Goal: Use online tool/utility

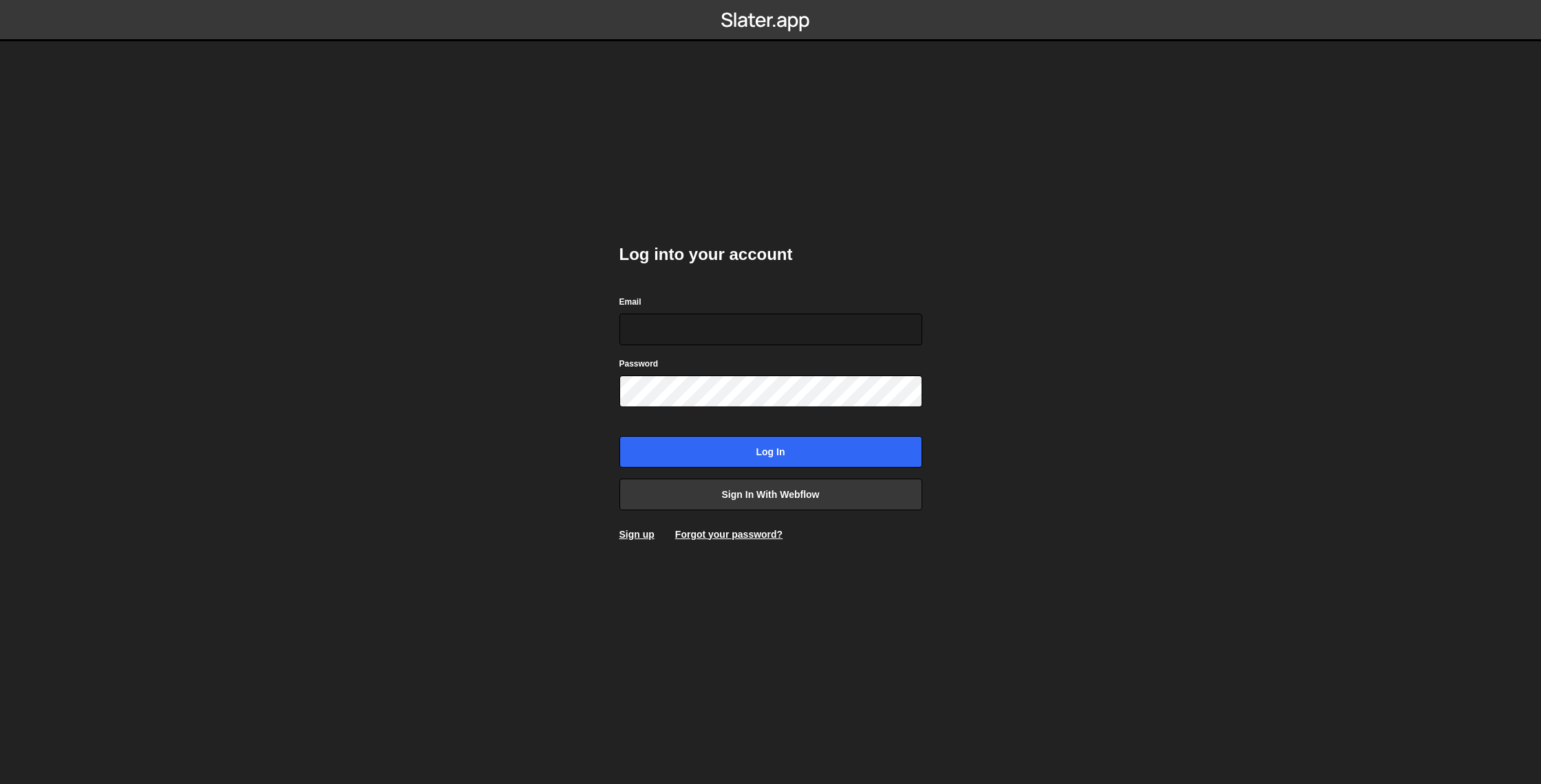
type input "[EMAIL_ADDRESS][DOMAIN_NAME]"
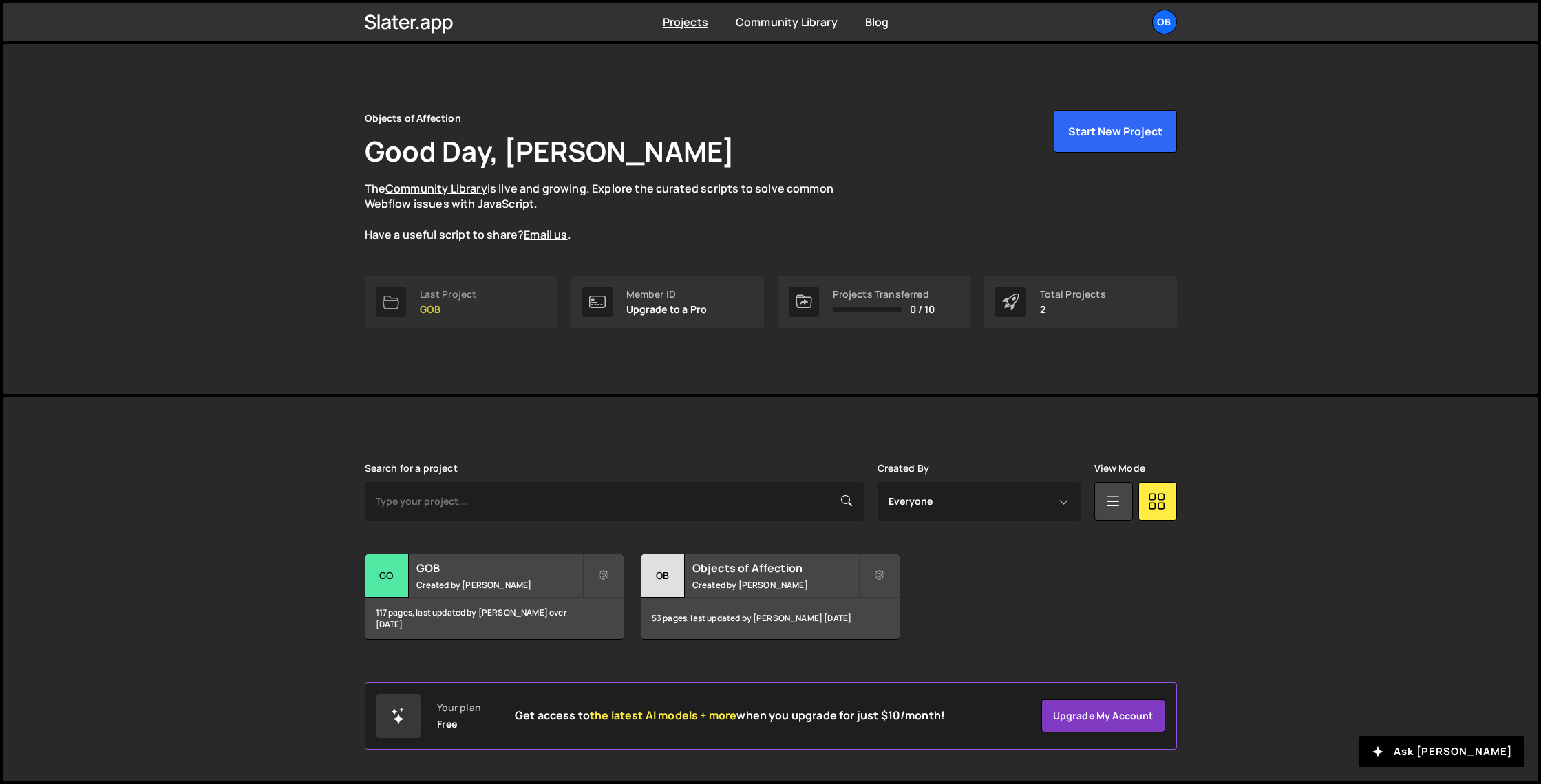
click at [441, 304] on p "GOB" at bounding box center [448, 309] width 57 height 11
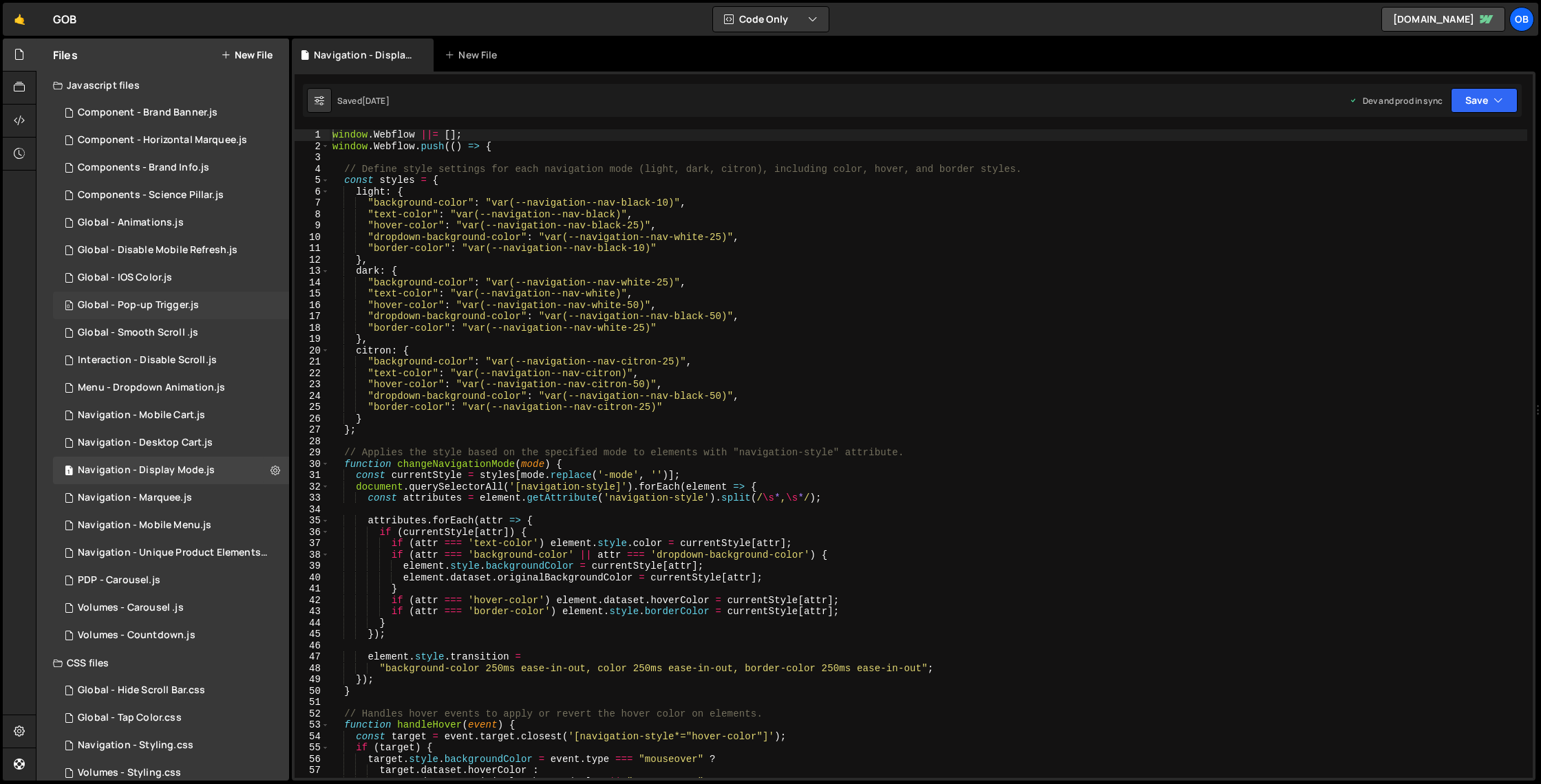
click at [172, 309] on div "Global - Pop-up Trigger.js" at bounding box center [139, 305] width 121 height 12
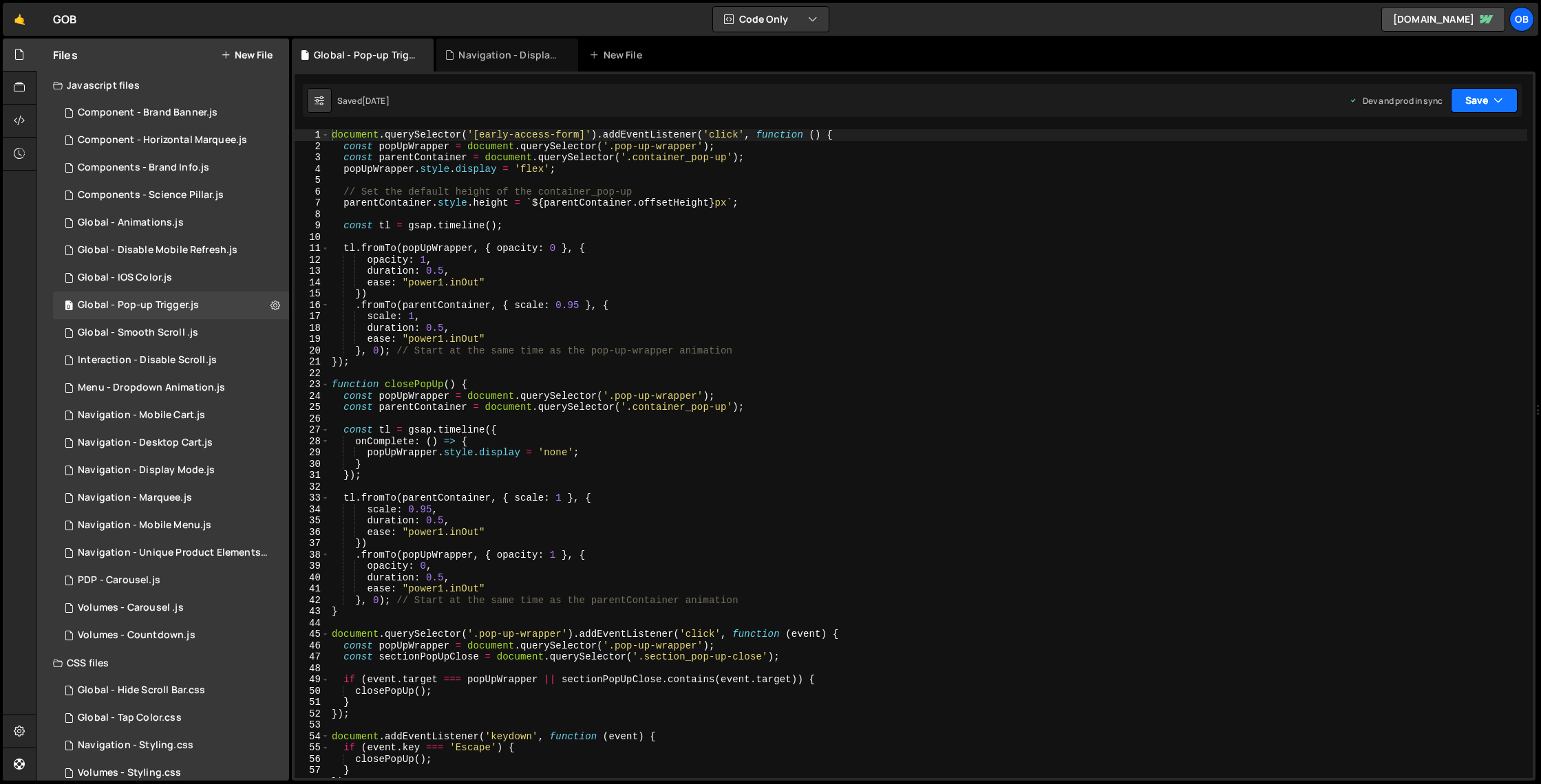
click at [1497, 106] on icon "button" at bounding box center [1499, 101] width 10 height 14
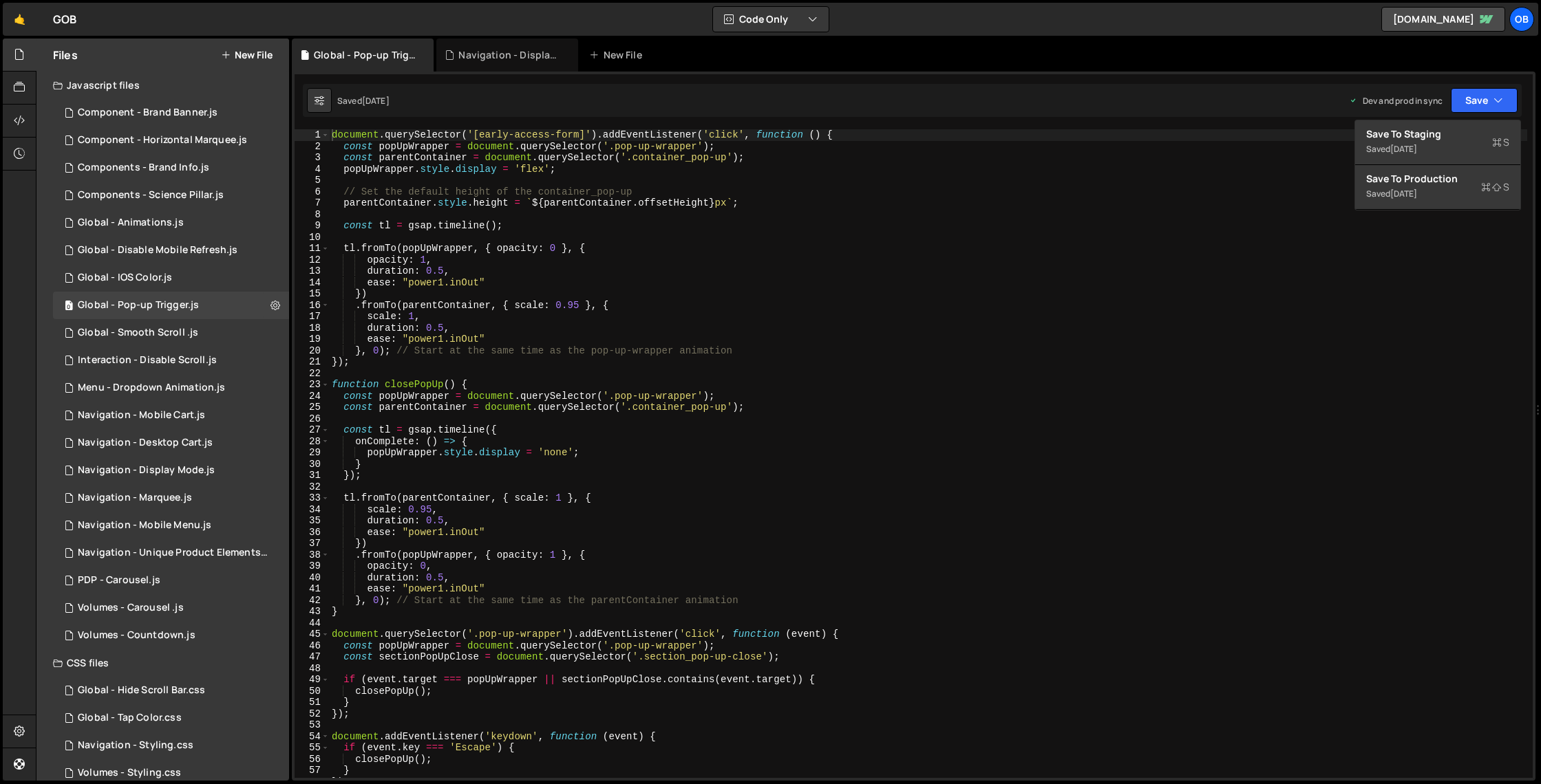
type textarea "const tl = gsap.timeline();"
click at [1213, 229] on div "document . querySelector ( '[early-access-form]' ) . addEventListener ( 'click'…" at bounding box center [928, 466] width 1198 height 672
click at [324, 109] on button at bounding box center [319, 101] width 25 height 25
select select "editor"
select select "ace/theme/monokai"
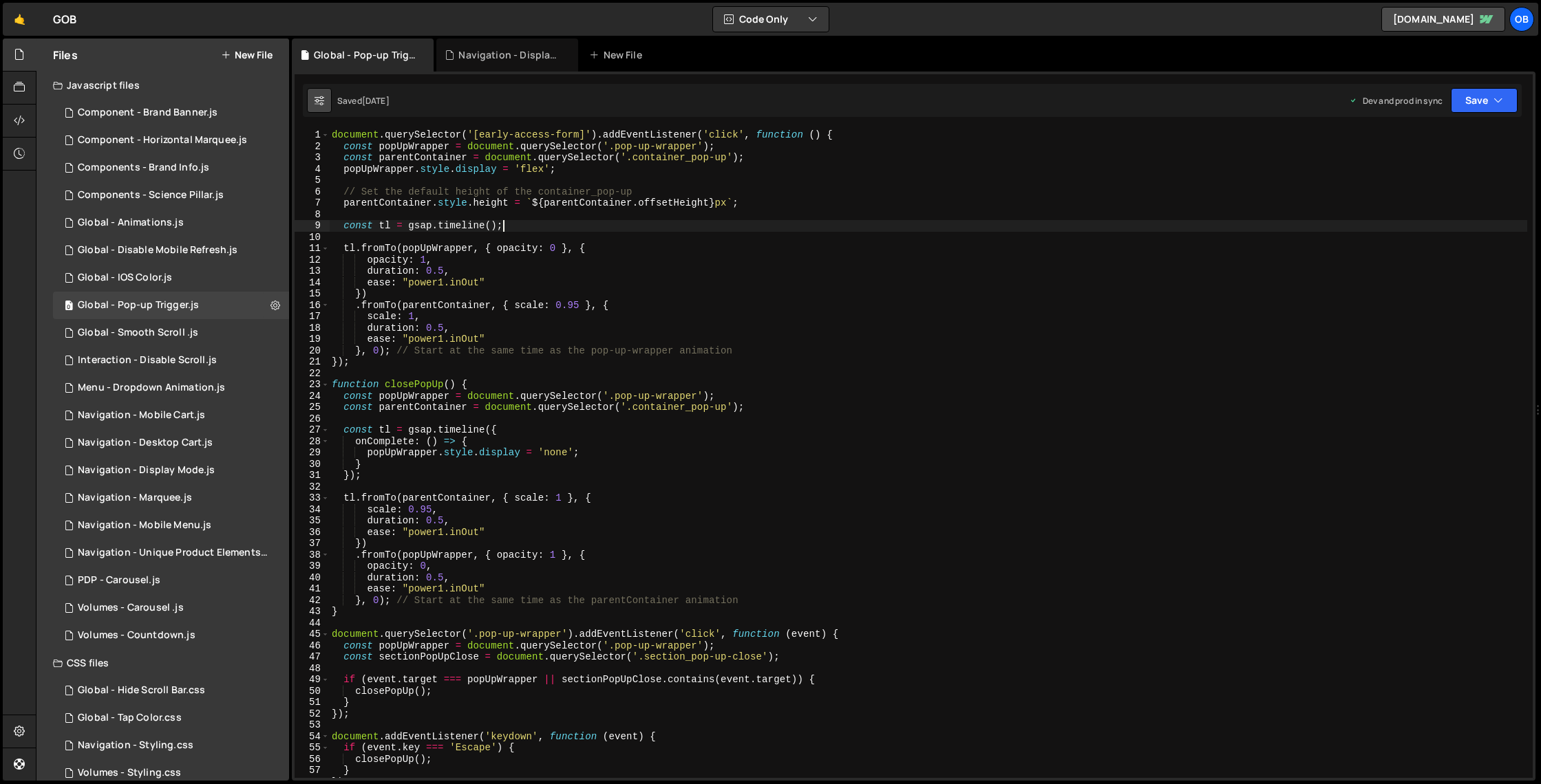
type input "14"
checkbox input "true"
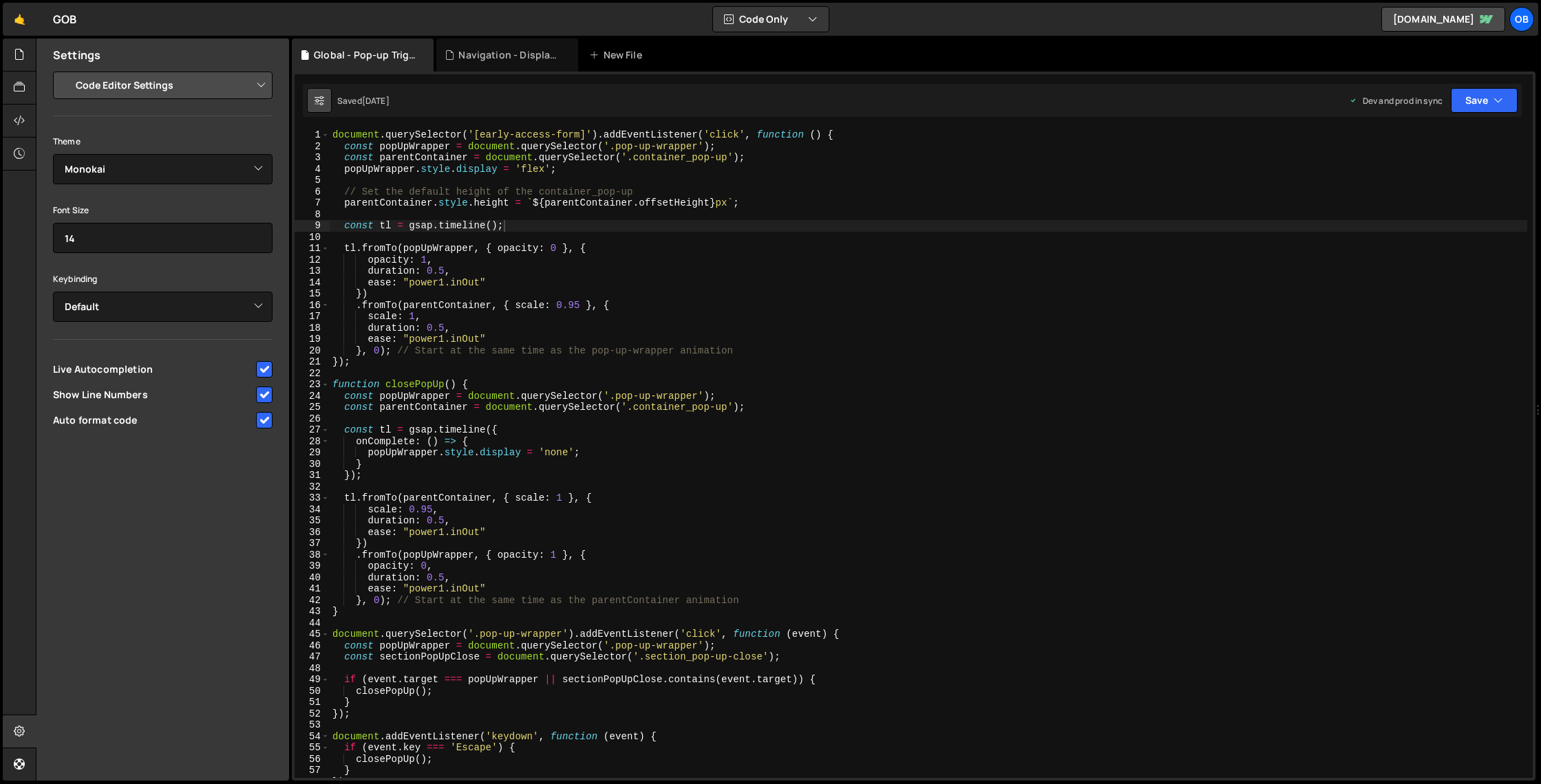
click at [319, 92] on button at bounding box center [319, 101] width 25 height 25
click at [19, 56] on icon at bounding box center [19, 54] width 11 height 15
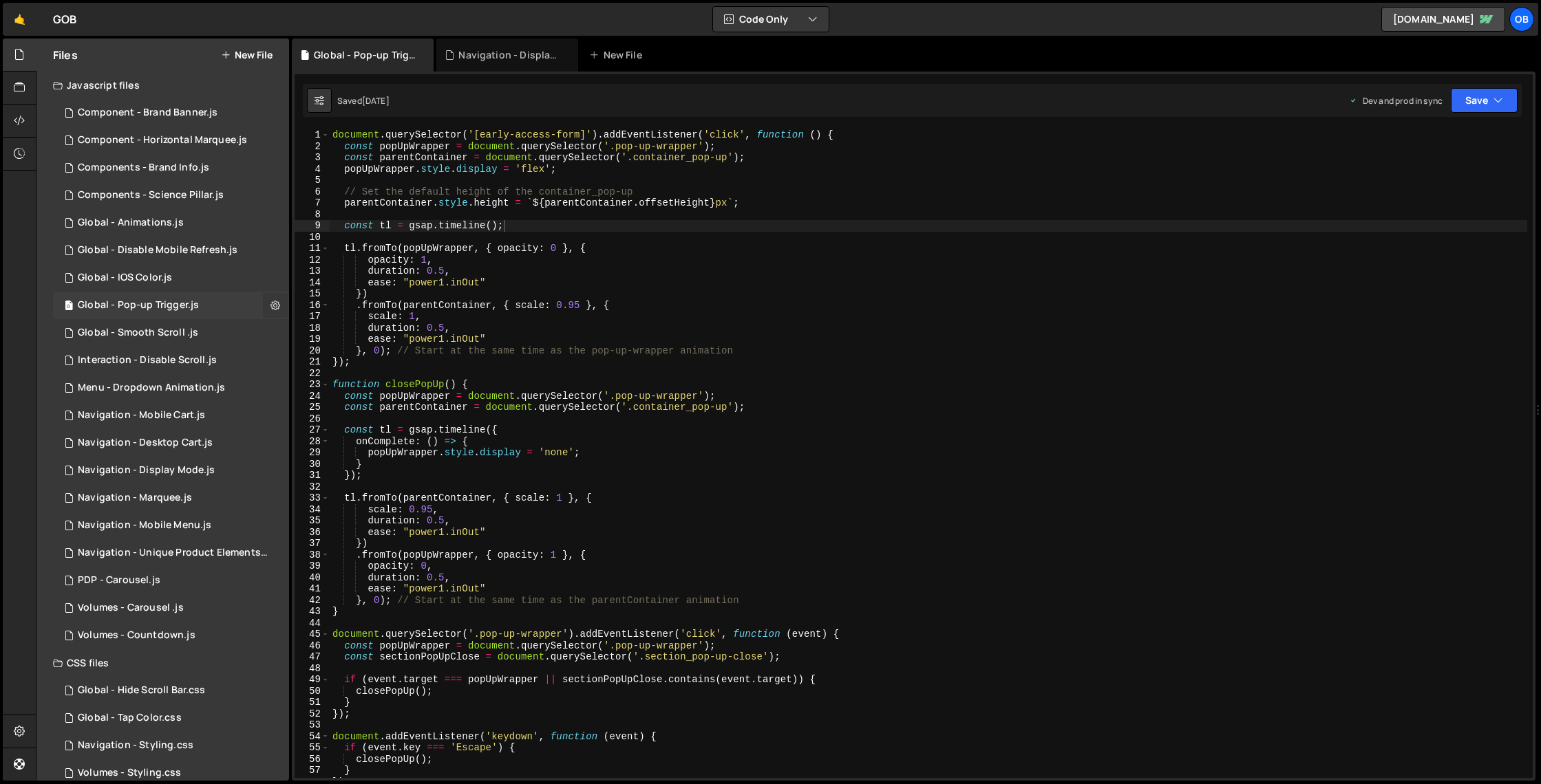
click at [270, 305] on icon at bounding box center [275, 305] width 10 height 13
click at [267, 277] on div "3 Global - IOS Color.js 0" at bounding box center [171, 278] width 236 height 27
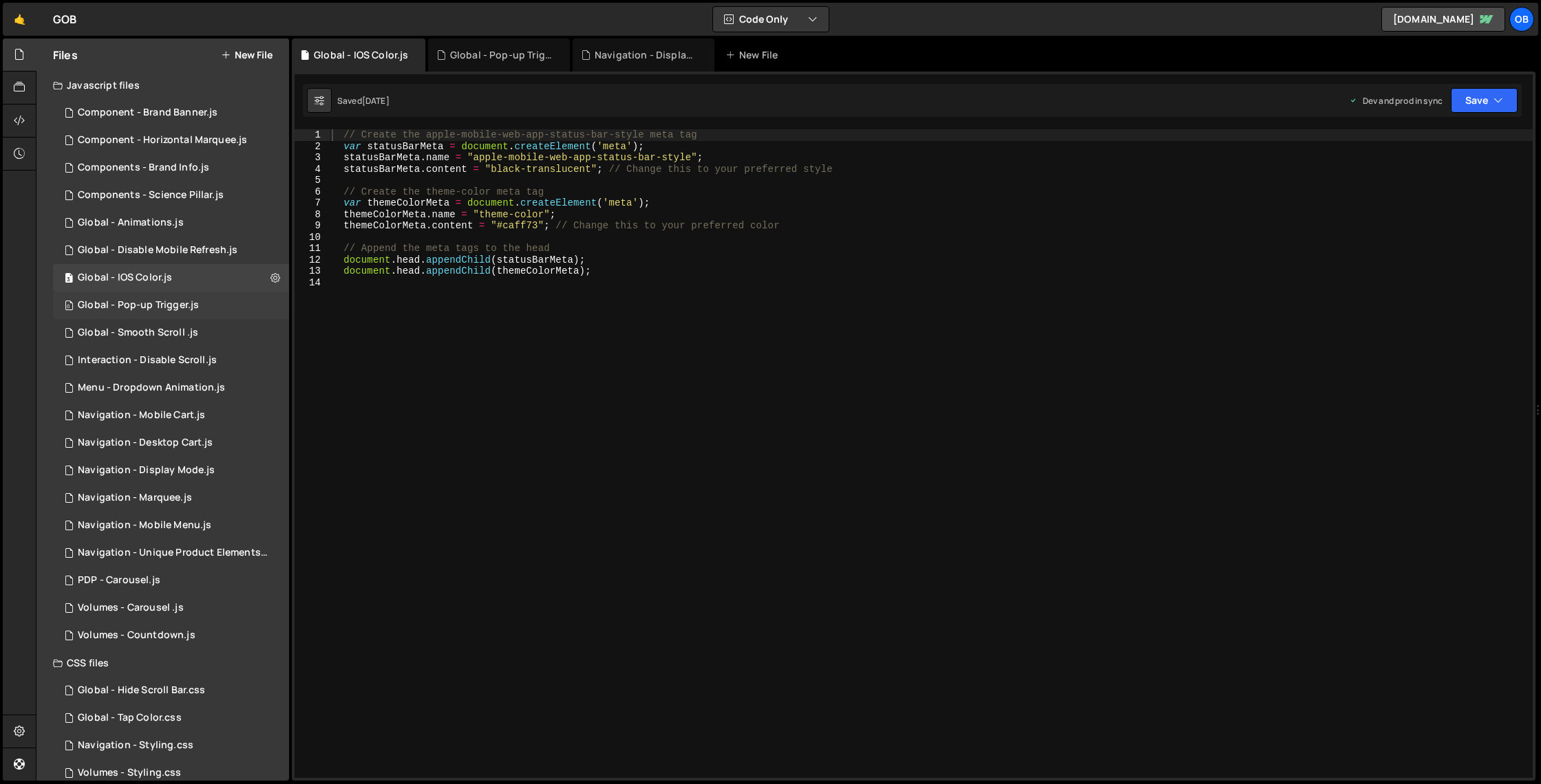
click at [180, 312] on div "0 Global - Pop-up Trigger.js 0" at bounding box center [171, 305] width 236 height 27
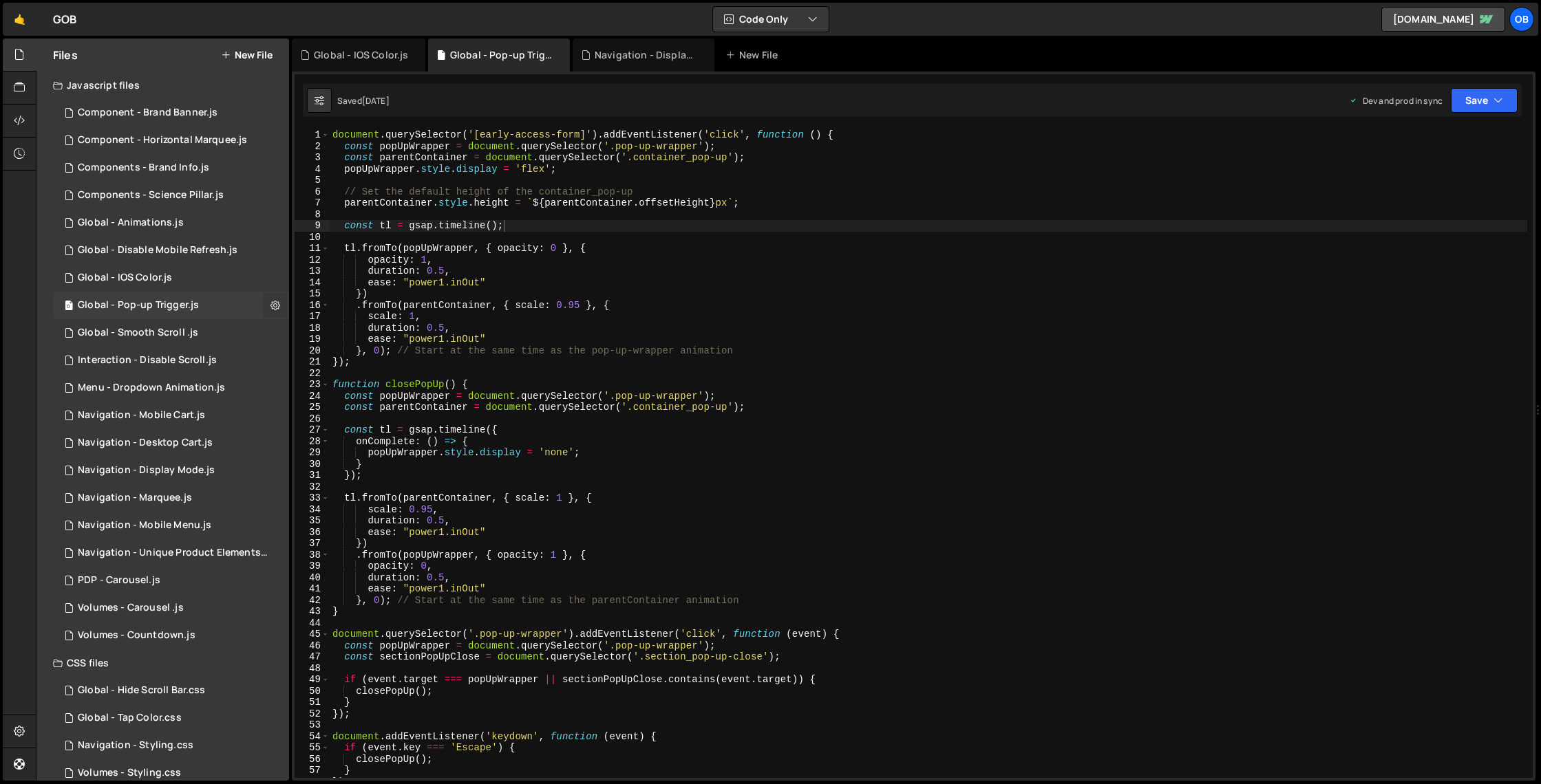
click at [270, 305] on icon at bounding box center [275, 305] width 10 height 13
click at [348, 328] on button "Edit File Settings" at bounding box center [359, 334] width 135 height 27
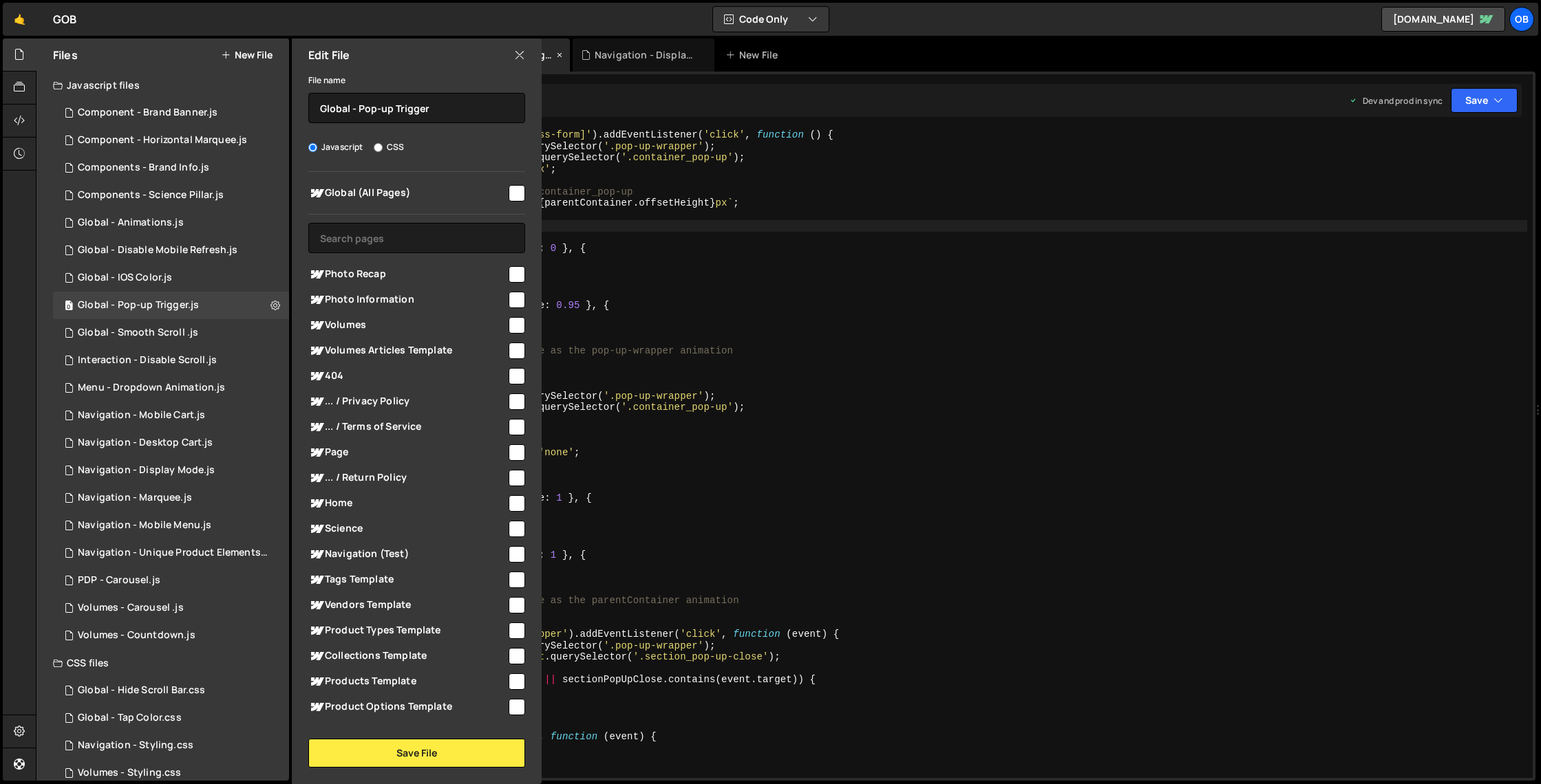
click at [516, 62] on icon at bounding box center [519, 55] width 11 height 15
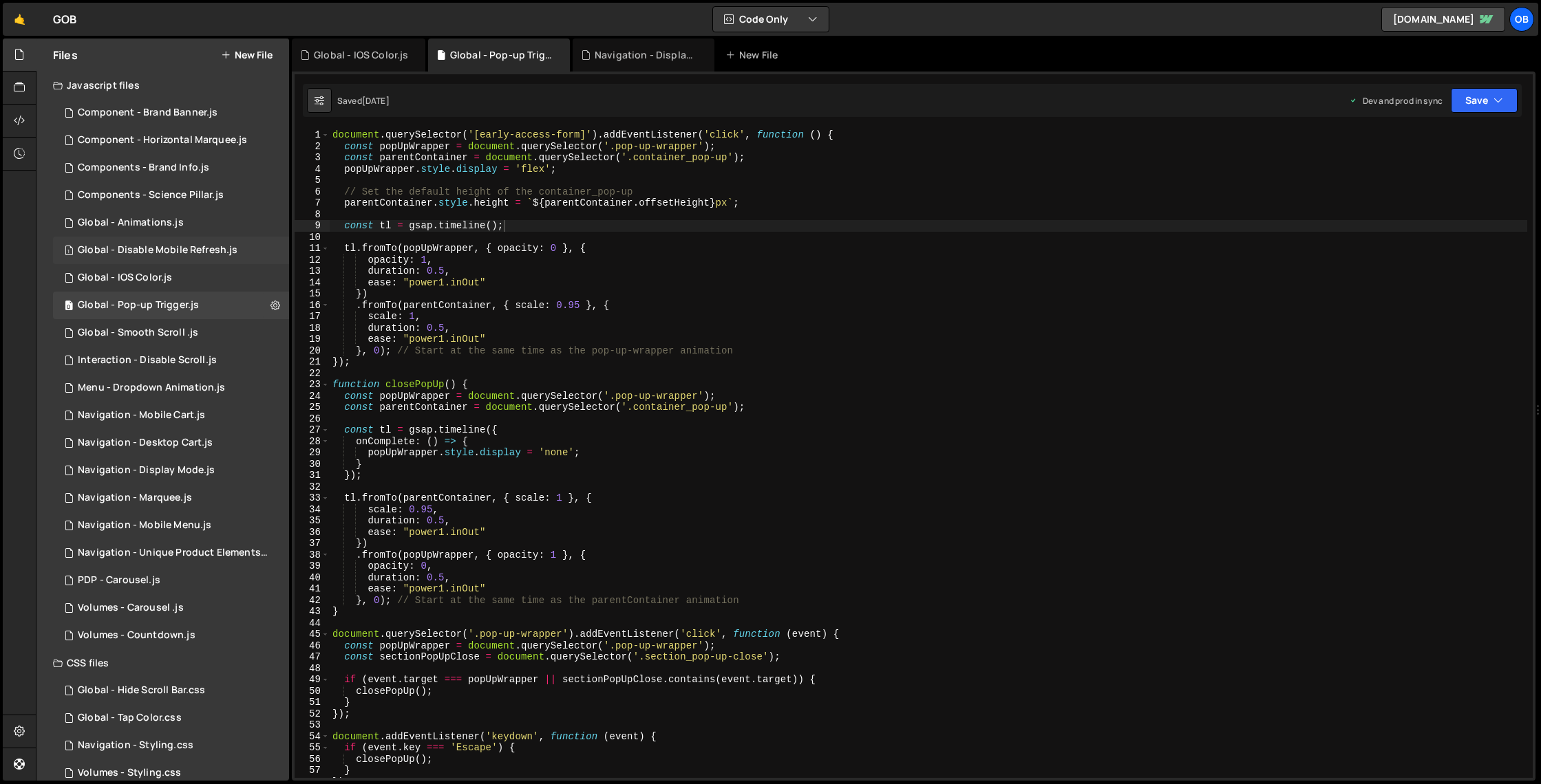
scroll to position [20, 0]
